Goal: Task Accomplishment & Management: Manage account settings

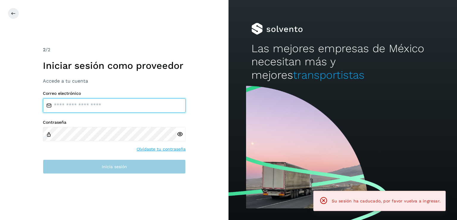
type input "**********"
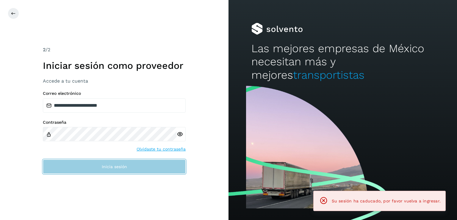
click at [106, 167] on span "Inicia sesión" at bounding box center [114, 166] width 25 height 4
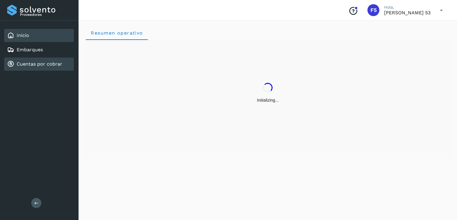
click at [44, 65] on link "Cuentas por cobrar" at bounding box center [40, 64] width 46 height 6
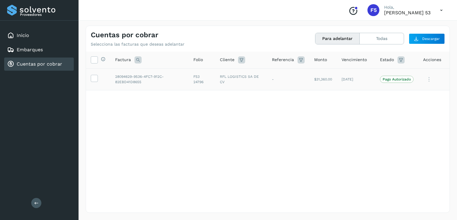
click at [427, 77] on icon at bounding box center [429, 79] width 12 height 12
click at [396, 97] on button "Ver Detalle" at bounding box center [409, 94] width 71 height 12
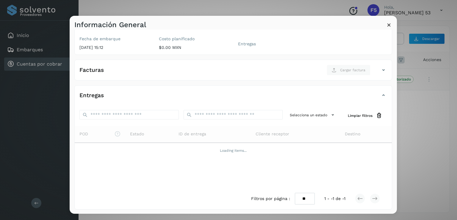
scroll to position [33, 0]
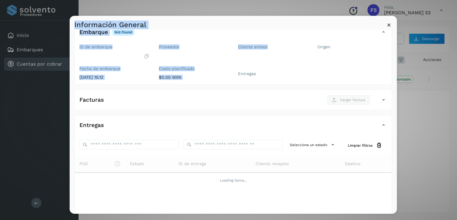
drag, startPoint x: 273, startPoint y: 13, endPoint x: 273, endPoint y: 42, distance: 29.1
click at [273, 42] on div "Información General ✨ Muy pronto podrás gestionar todos tus accesorios desde es…" at bounding box center [228, 110] width 457 height 220
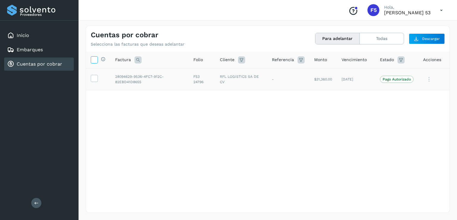
click at [95, 62] on icon at bounding box center [94, 59] width 6 height 6
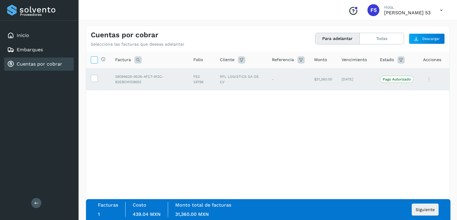
click at [95, 62] on icon at bounding box center [94, 59] width 6 height 6
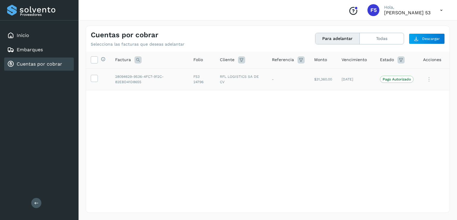
click at [355, 59] on span "Vencimiento" at bounding box center [353, 60] width 25 height 6
click at [244, 59] on icon at bounding box center [241, 59] width 7 height 7
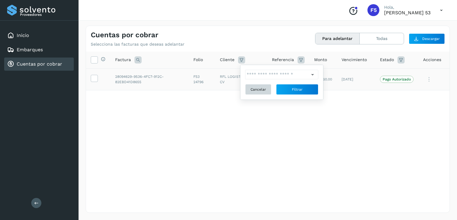
click at [265, 91] on span "Cancelar" at bounding box center [257, 89] width 15 height 5
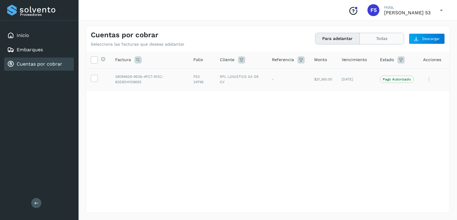
click at [380, 38] on button "Todas" at bounding box center [382, 38] width 44 height 11
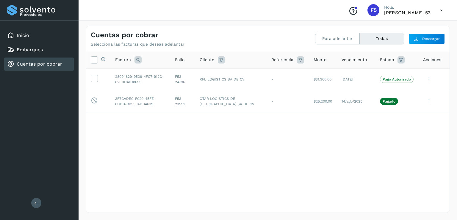
click at [388, 37] on button "Todas" at bounding box center [382, 38] width 44 height 11
click at [433, 60] on span "Acciones" at bounding box center [432, 60] width 18 height 6
click at [24, 46] on div "Embarques" at bounding box center [25, 49] width 36 height 7
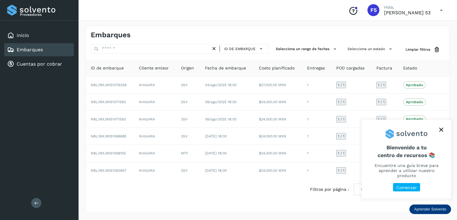
click at [440, 131] on icon "close," at bounding box center [441, 130] width 4 height 4
